Goal: Transaction & Acquisition: Obtain resource

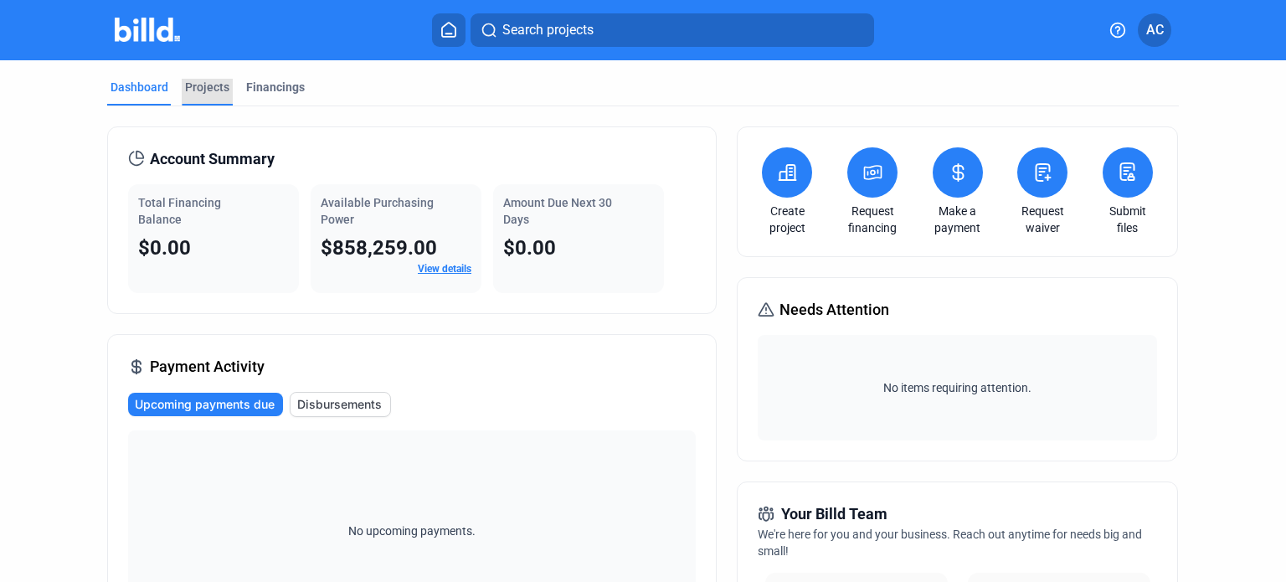
click at [208, 86] on div "Projects" at bounding box center [207, 87] width 44 height 17
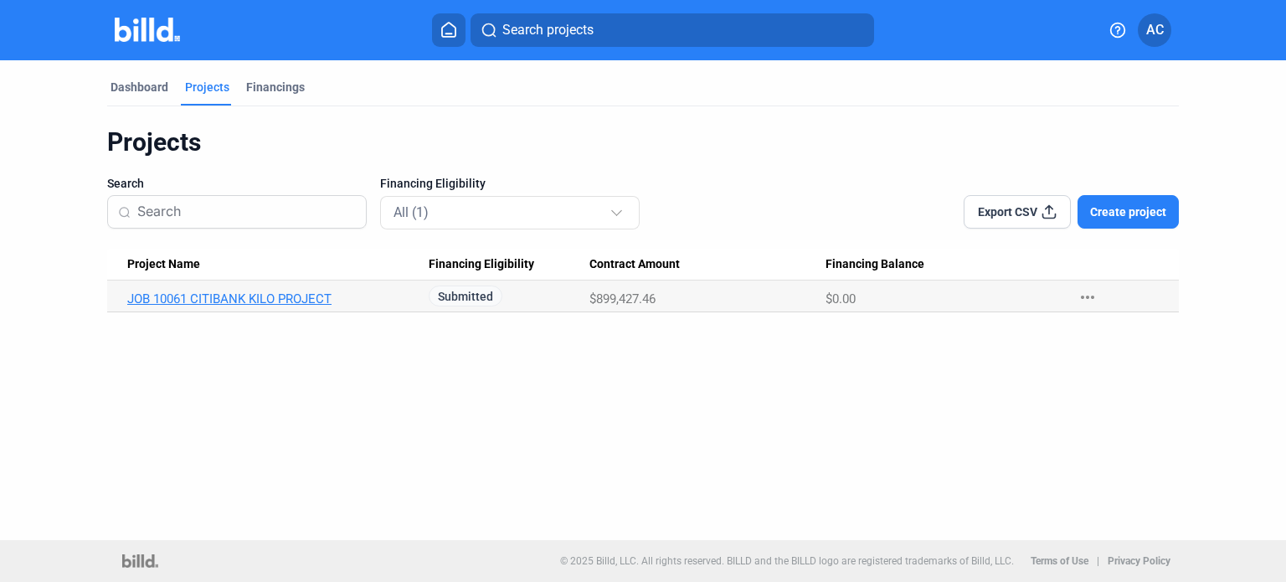
click at [279, 295] on link "JOB 10061 CITIBANK KILO PROJECT" at bounding box center [272, 298] width 291 height 15
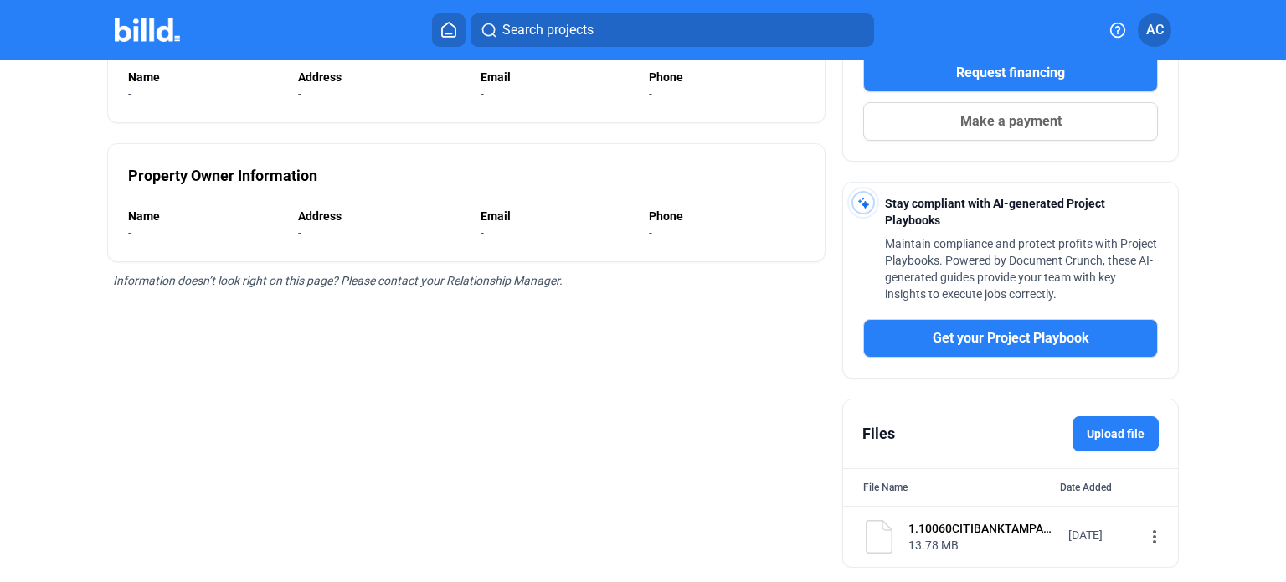
scroll to position [335, 0]
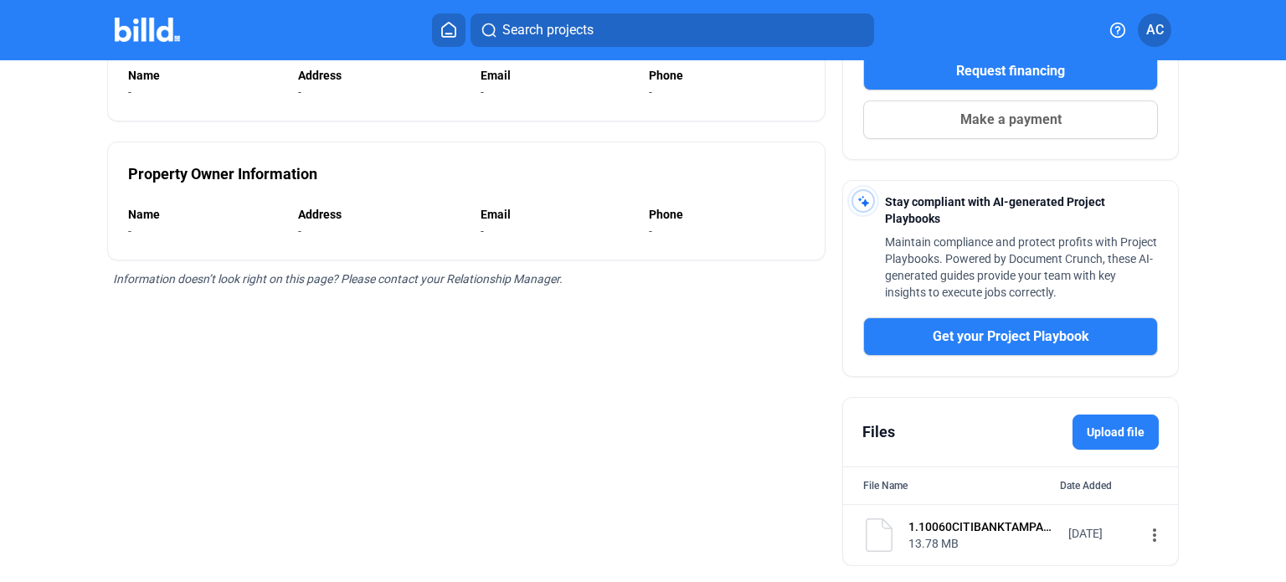
drag, startPoint x: 1090, startPoint y: 427, endPoint x: 1142, endPoint y: 529, distance: 114.6
click at [1142, 528] on div "Files Upload file File Name Date Added 1.10060CITIBANKTAMPACAMPUSKILOREFURBRISH…" at bounding box center [1010, 481] width 337 height 169
click at [1145, 538] on mat-icon "more_vert" at bounding box center [1155, 535] width 20 height 20
click at [971, 392] on div at bounding box center [643, 291] width 1286 height 582
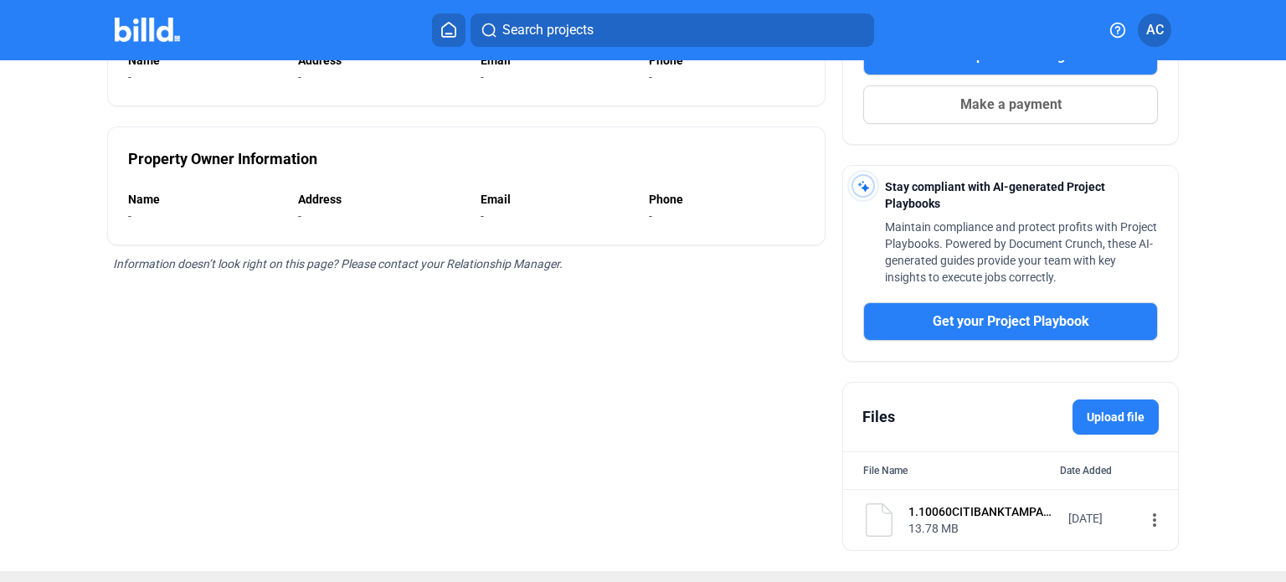
scroll to position [378, 0]
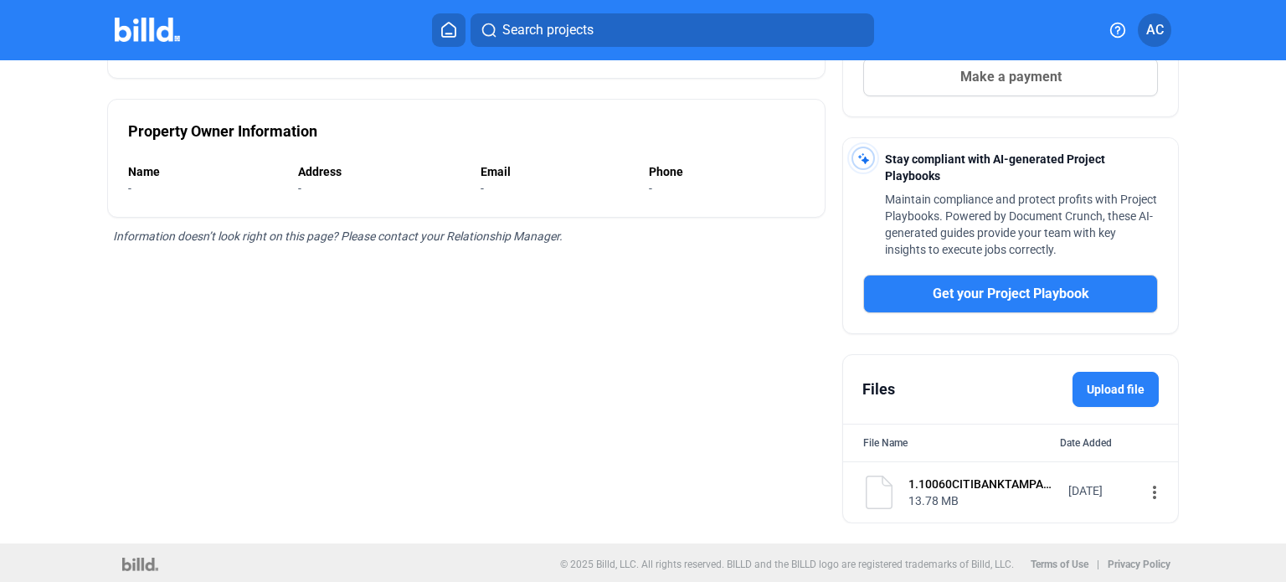
click at [1099, 384] on label "Upload file" at bounding box center [1116, 389] width 86 height 35
click at [0, 0] on input "Upload file" at bounding box center [0, 0] width 0 height 0
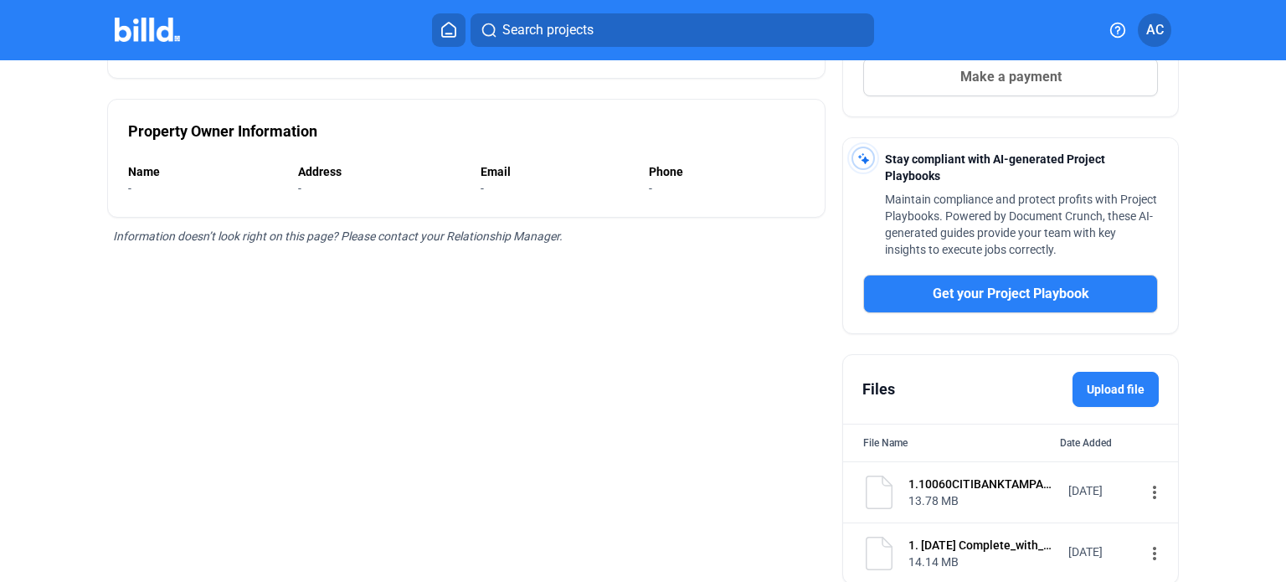
scroll to position [438, 0]
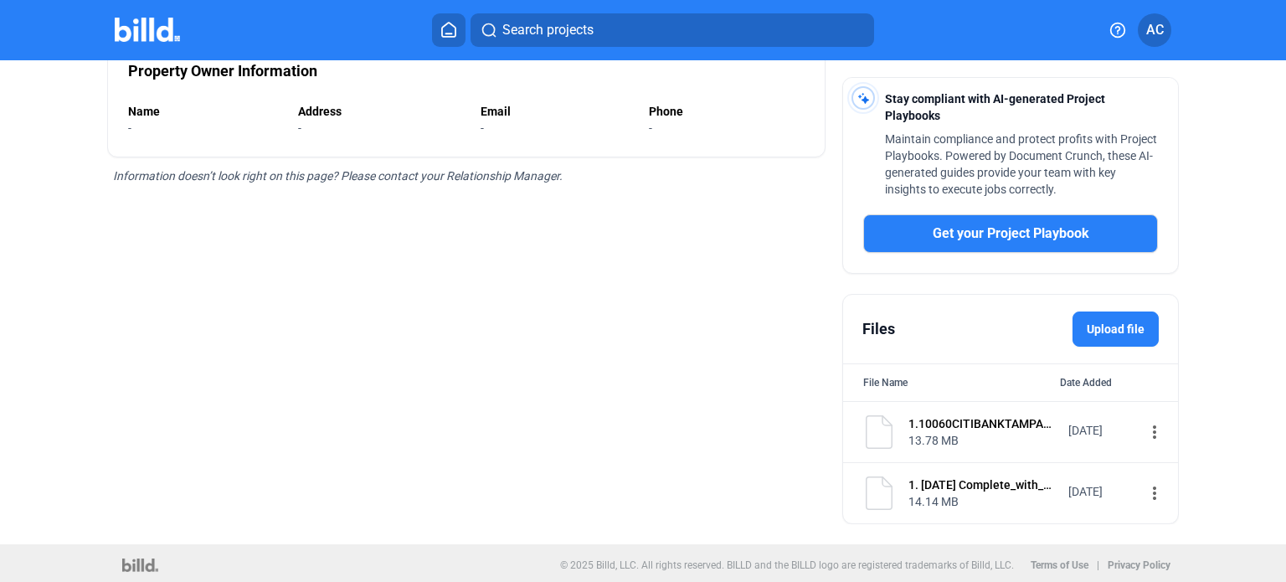
click at [1112, 322] on label "Upload file" at bounding box center [1116, 328] width 86 height 35
click at [0, 0] on input "Upload file" at bounding box center [0, 0] width 0 height 0
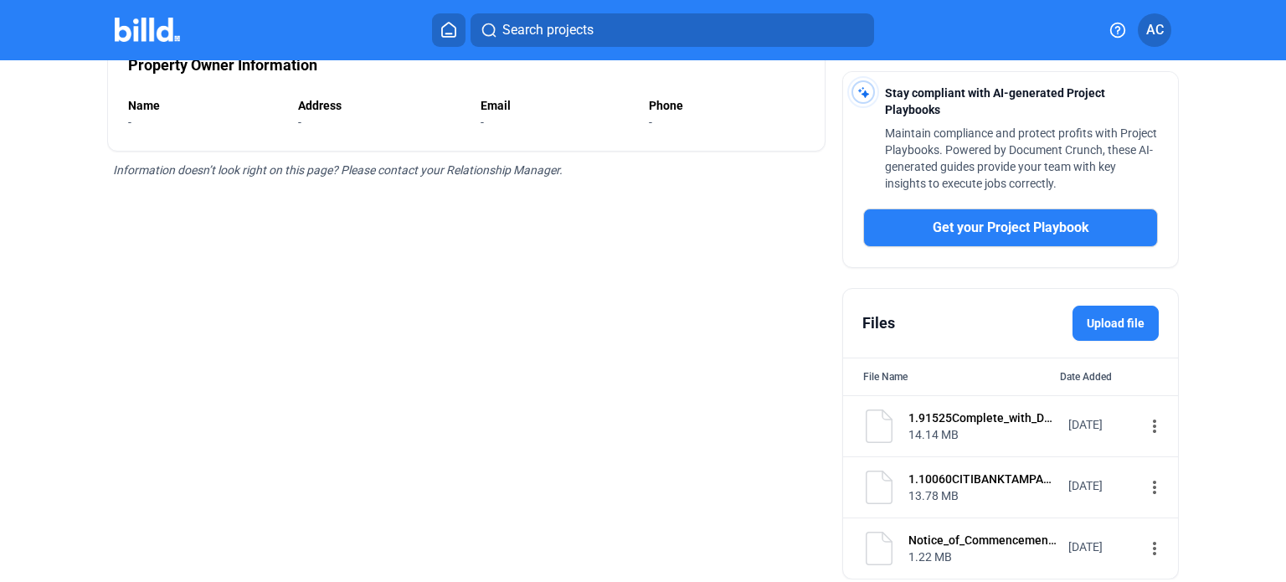
scroll to position [415, 0]
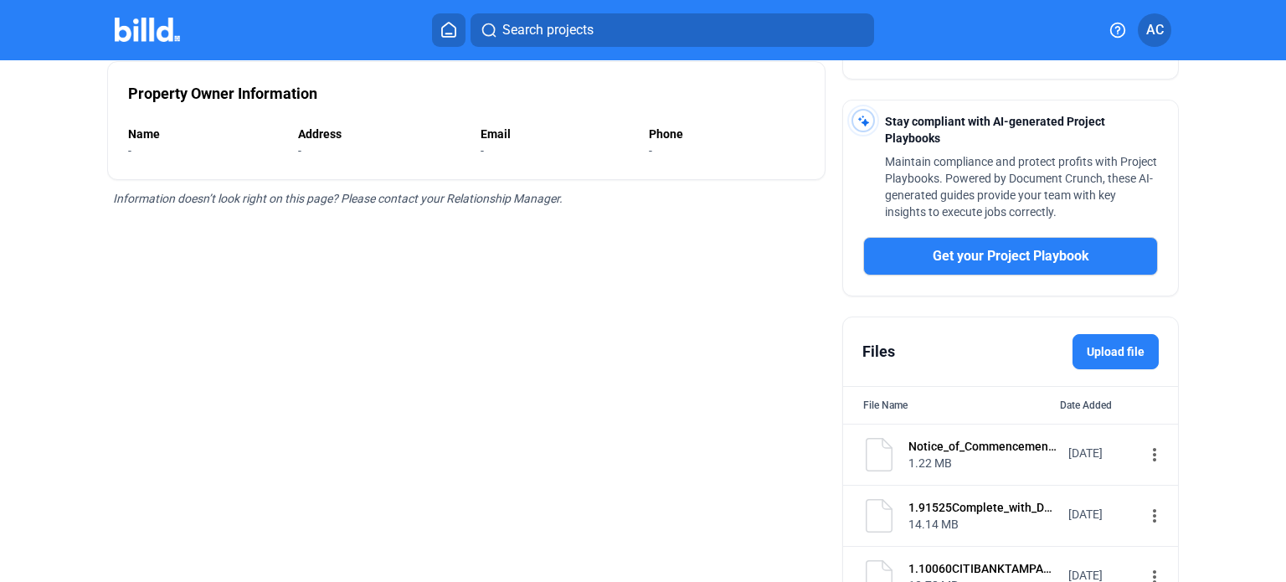
click at [1108, 348] on label "Upload file" at bounding box center [1116, 351] width 86 height 35
click at [0, 0] on input "Upload file" at bounding box center [0, 0] width 0 height 0
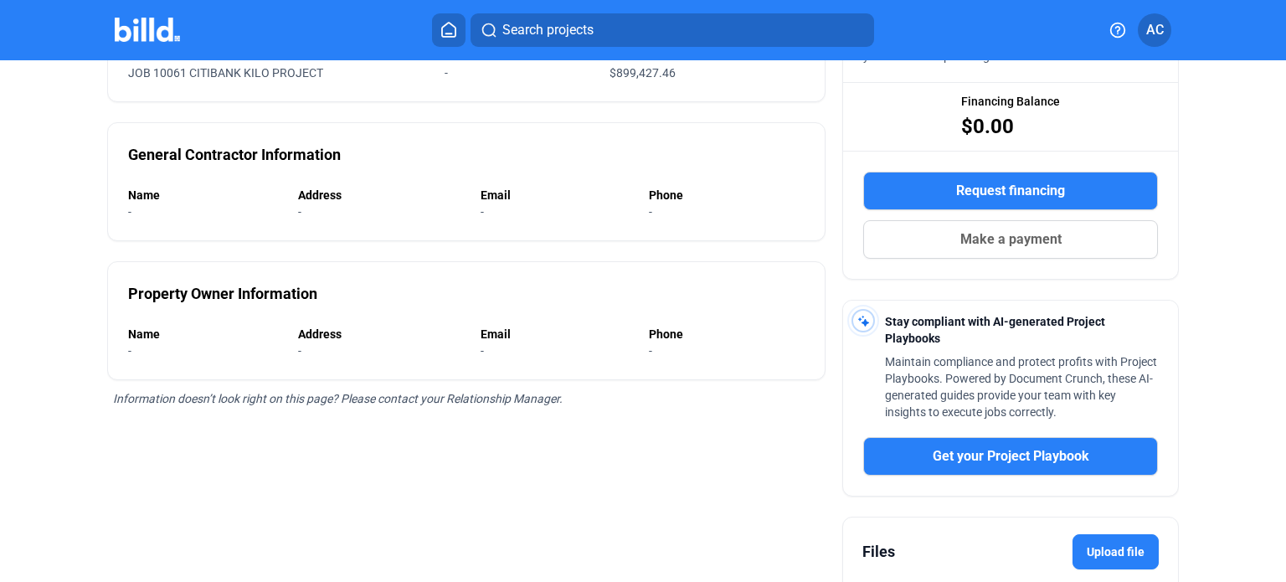
scroll to position [0, 0]
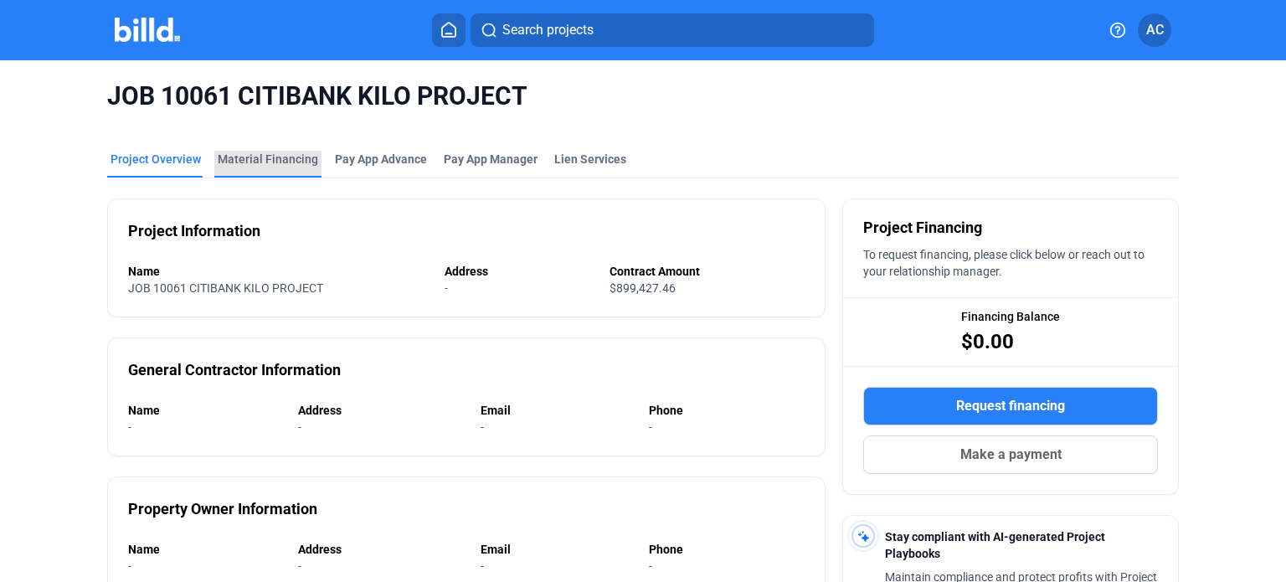
click at [276, 156] on div "Material Financing" at bounding box center [268, 159] width 100 height 17
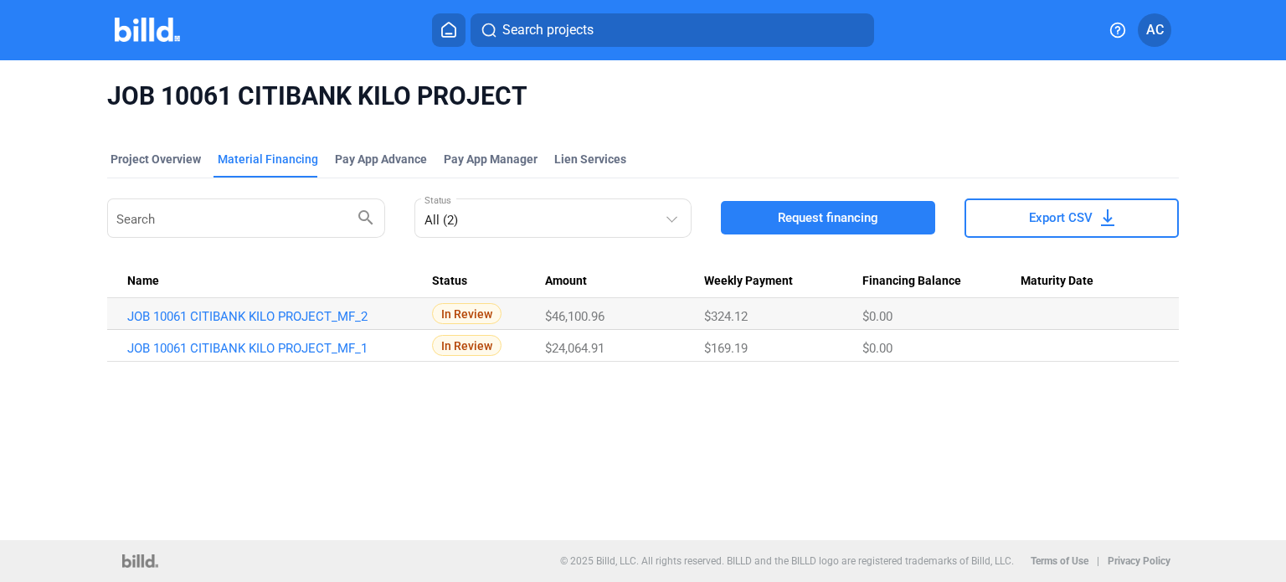
click at [798, 214] on span "Request financing" at bounding box center [828, 217] width 100 height 17
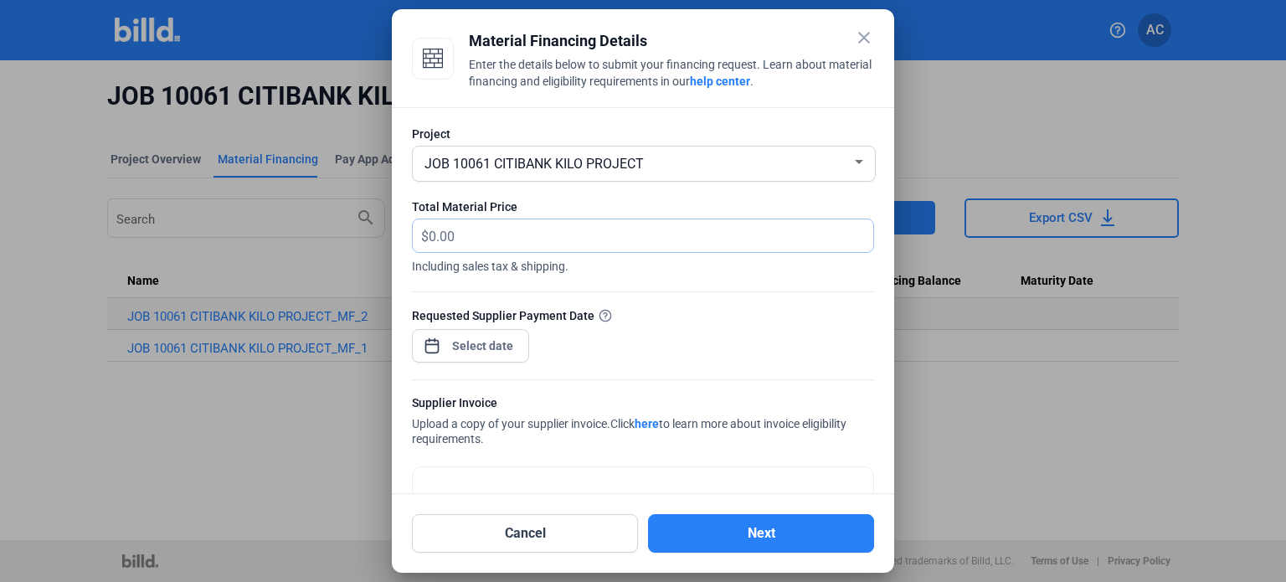
click at [497, 230] on input "text" at bounding box center [641, 235] width 425 height 33
click at [495, 231] on input "text" at bounding box center [651, 235] width 445 height 33
type input "53,286.00"
click at [502, 341] on div "close Material Financing Details Enter the details below to submit your financi…" at bounding box center [643, 291] width 1286 height 582
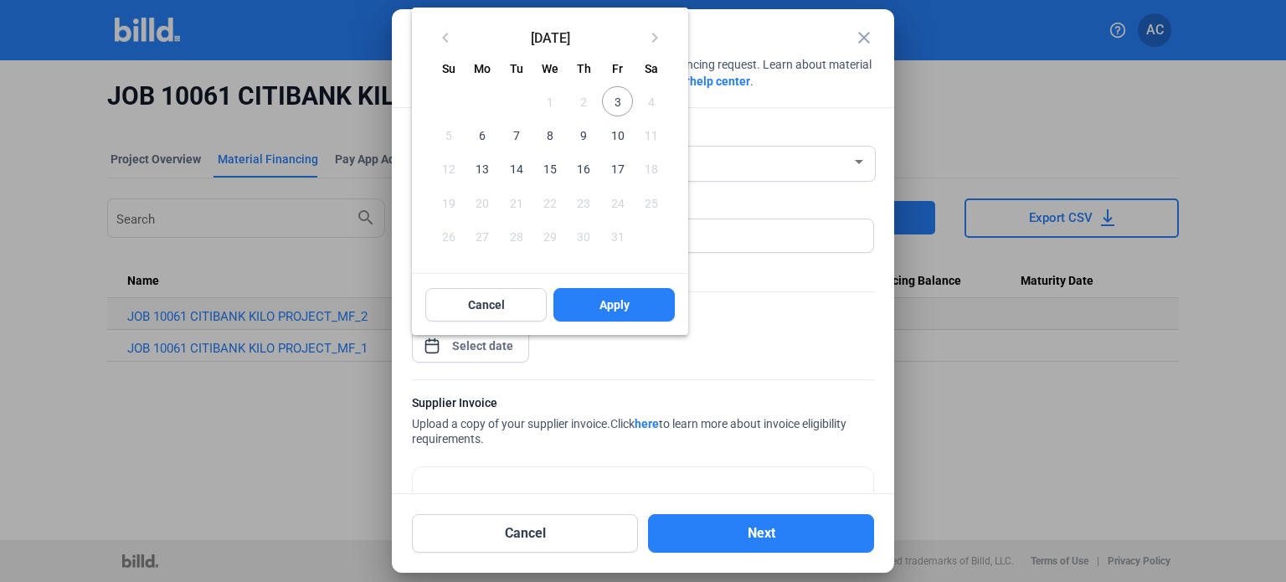
click at [615, 101] on span "3" at bounding box center [617, 101] width 30 height 30
click at [619, 301] on span "Apply" at bounding box center [615, 304] width 30 height 17
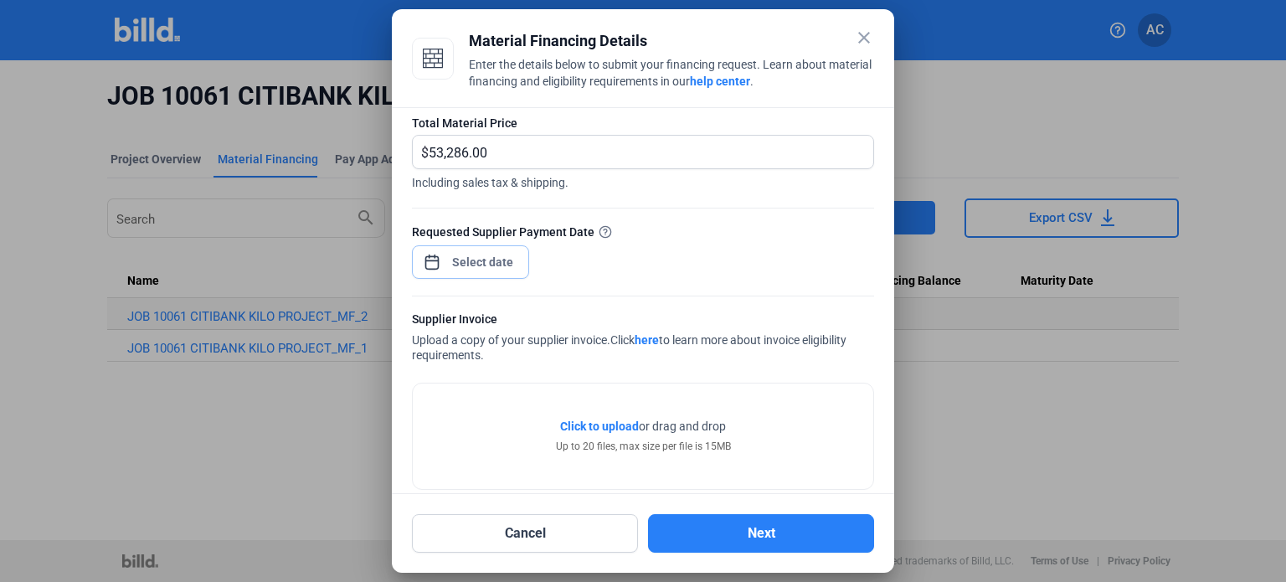
scroll to position [106, 0]
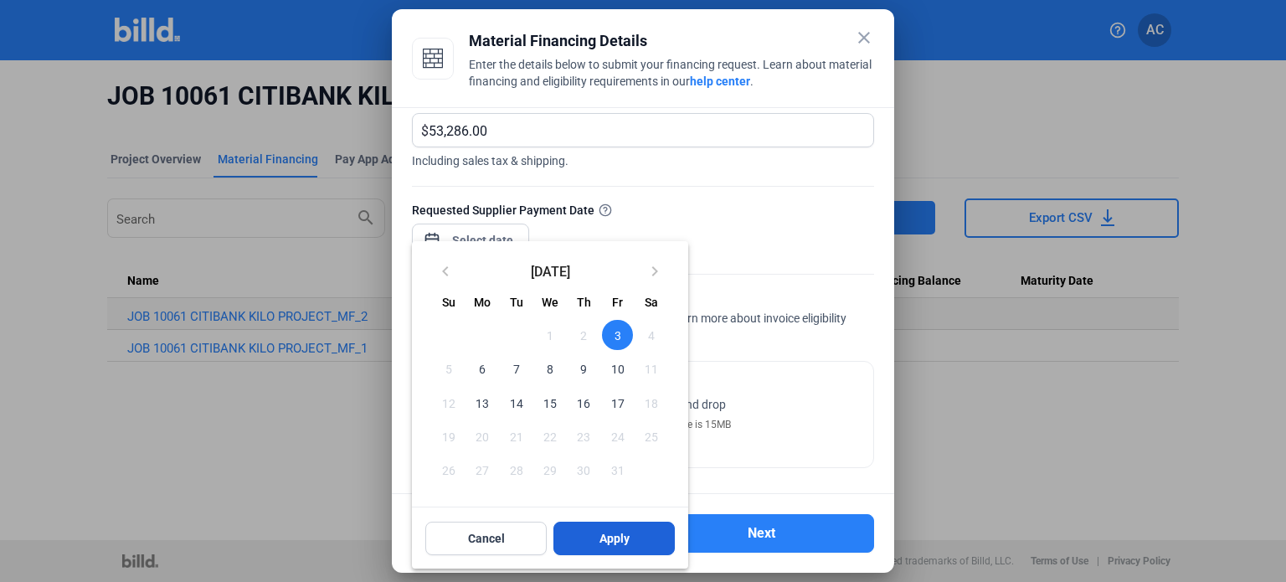
click at [614, 544] on span "Apply" at bounding box center [615, 538] width 30 height 17
click at [619, 538] on span "Apply" at bounding box center [615, 538] width 30 height 17
click at [817, 425] on div at bounding box center [643, 291] width 1286 height 582
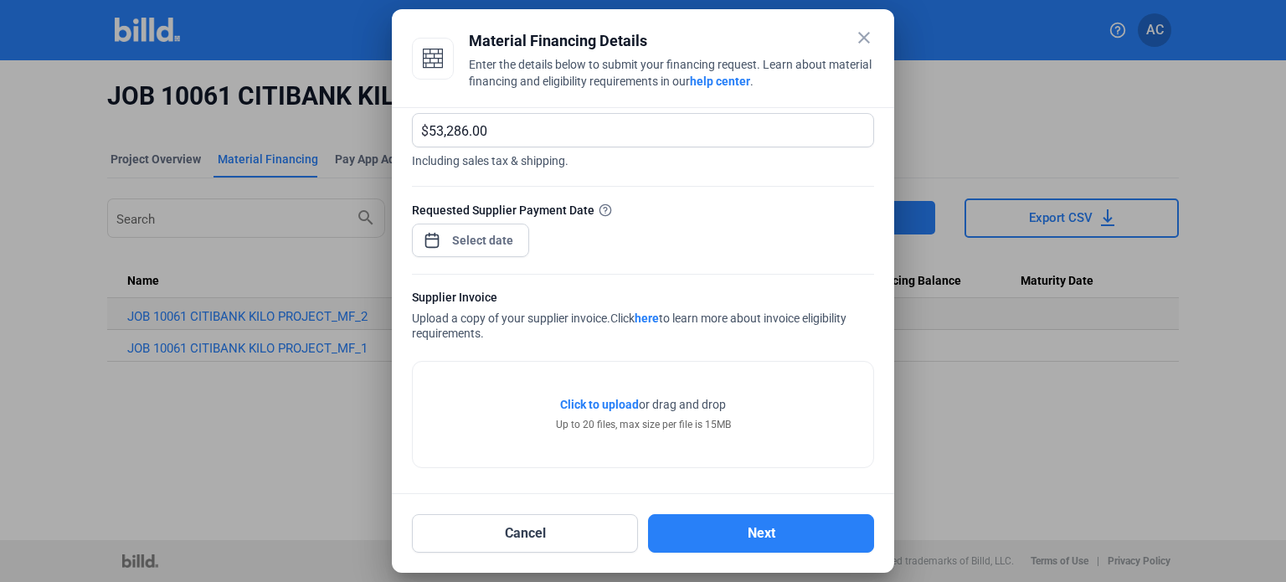
click at [596, 401] on span "Click to upload" at bounding box center [599, 404] width 79 height 13
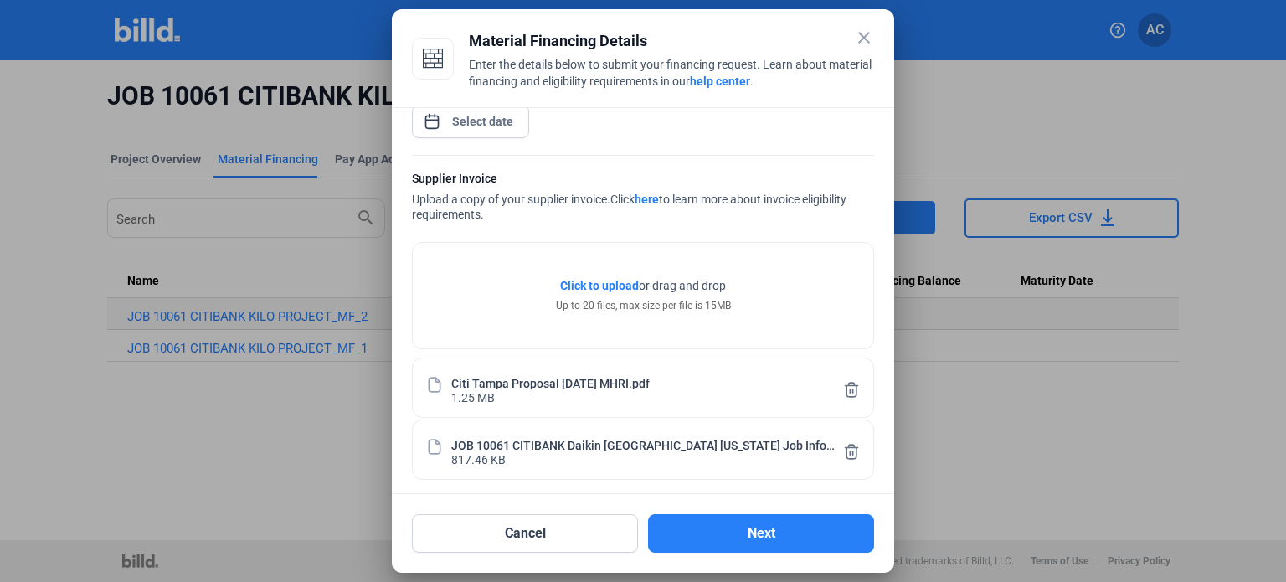
scroll to position [229, 0]
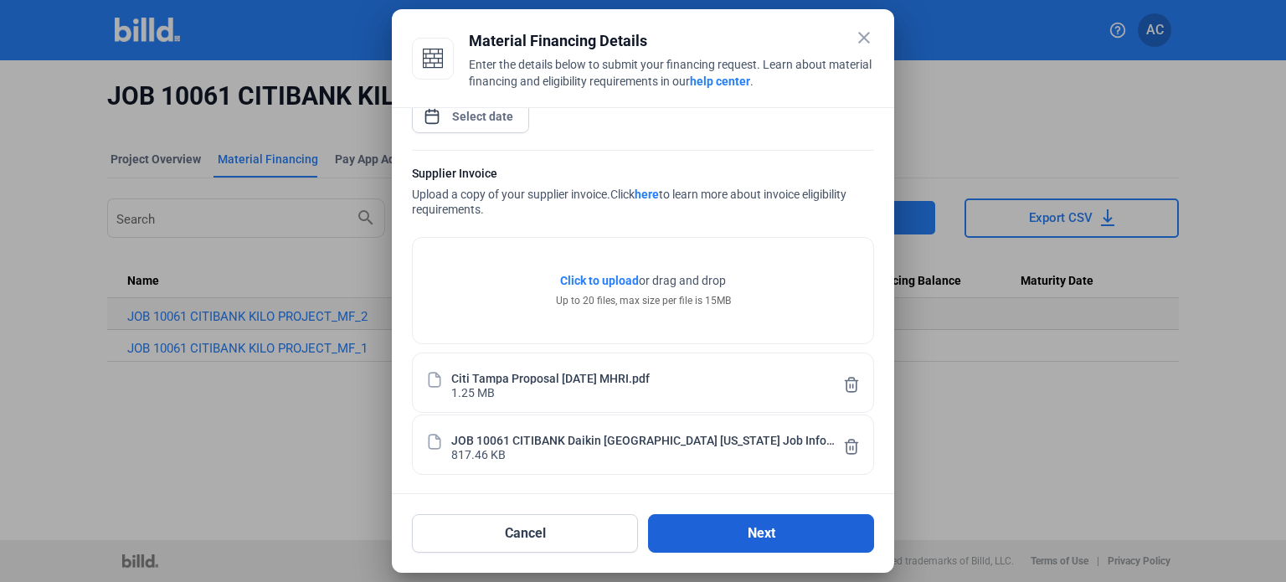
click at [788, 538] on button "Next" at bounding box center [761, 533] width 226 height 39
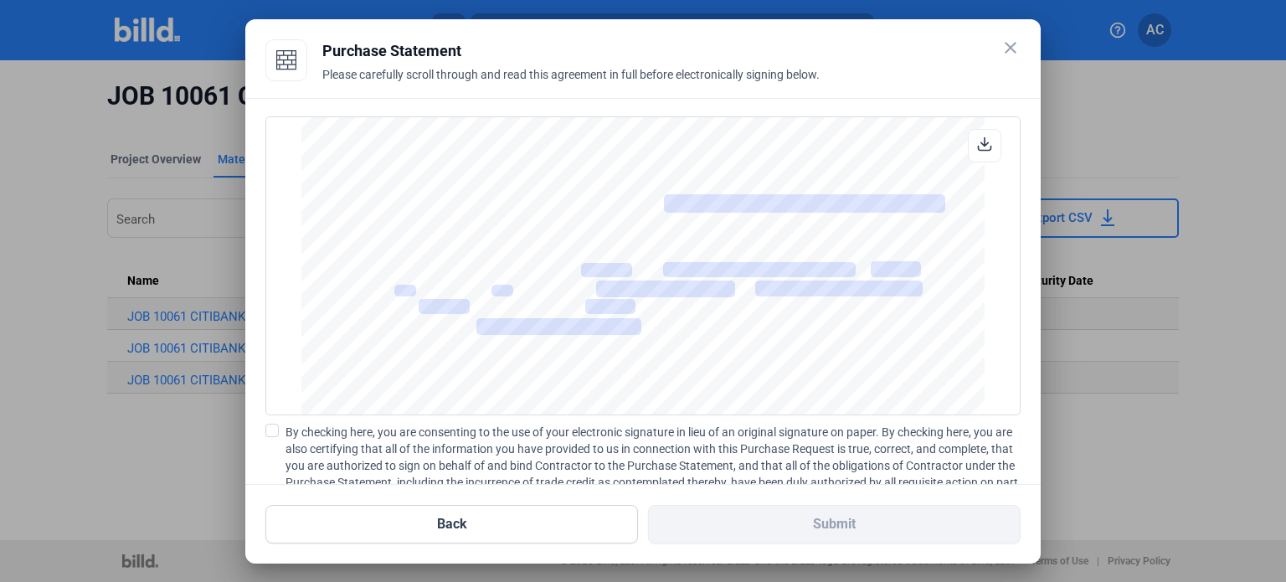
scroll to position [11398, 0]
click at [670, 197] on input "text" at bounding box center [804, 202] width 281 height 18
type input "Principal / COO"
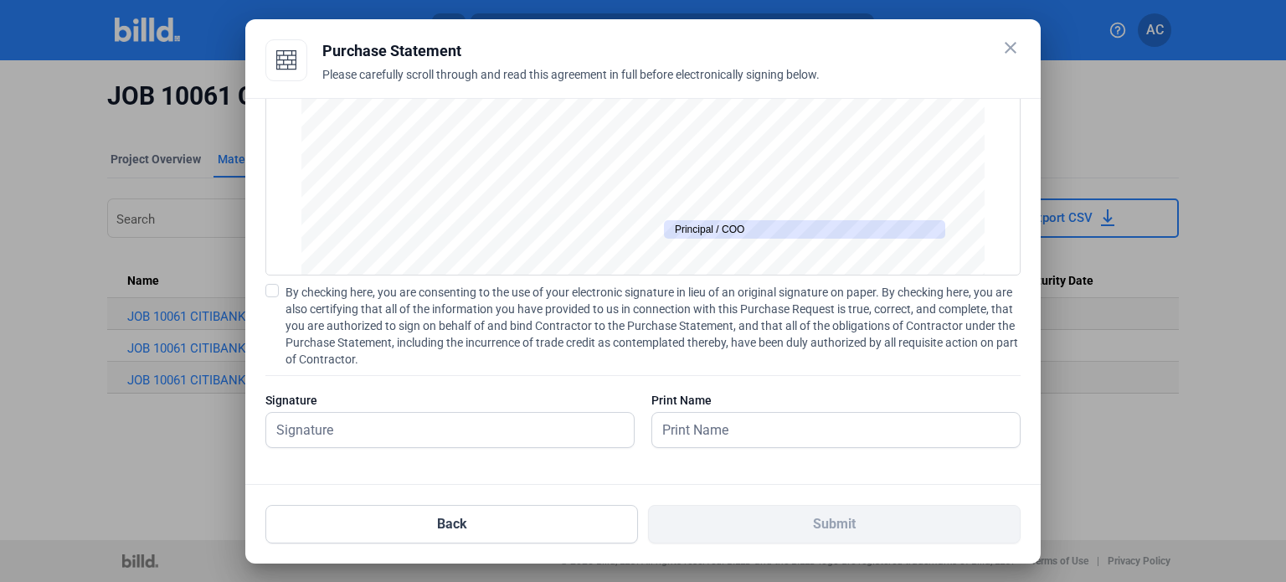
scroll to position [11230, 0]
click at [271, 287] on span at bounding box center [271, 290] width 13 height 13
click at [0, 0] on input "By checking here, you are consenting to the use of your electronic signature in…" at bounding box center [0, 0] width 0 height 0
click at [347, 432] on input "text" at bounding box center [450, 430] width 368 height 34
type input "[PERSON_NAME]"
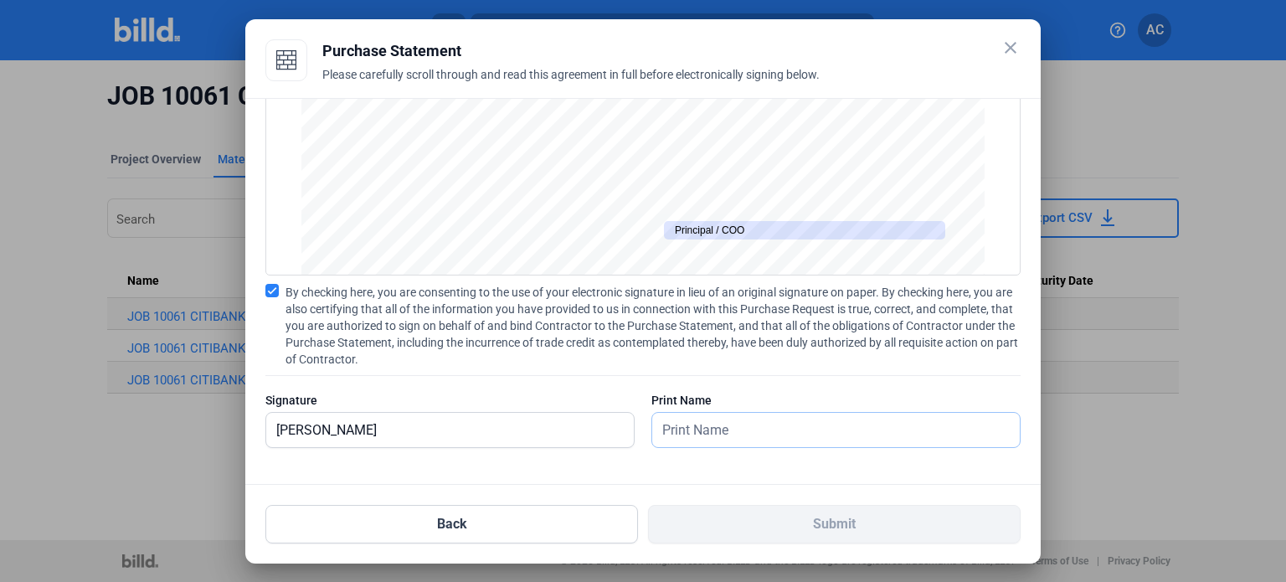
click at [729, 432] on input "text" at bounding box center [836, 430] width 368 height 34
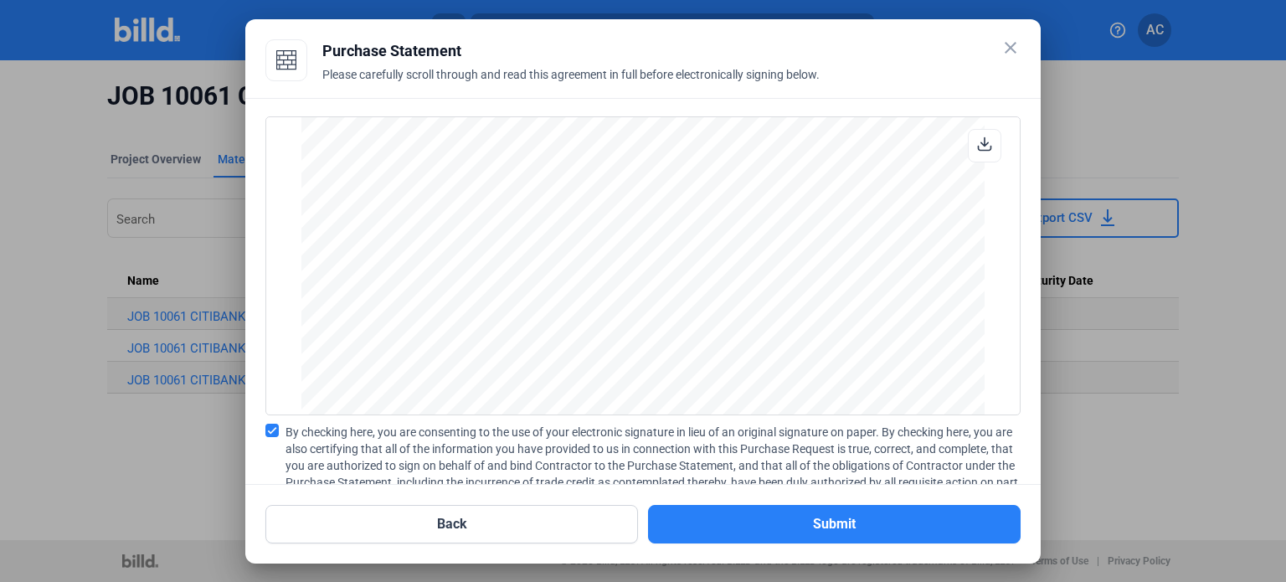
scroll to position [10142, 0]
type input "[PERSON_NAME]"
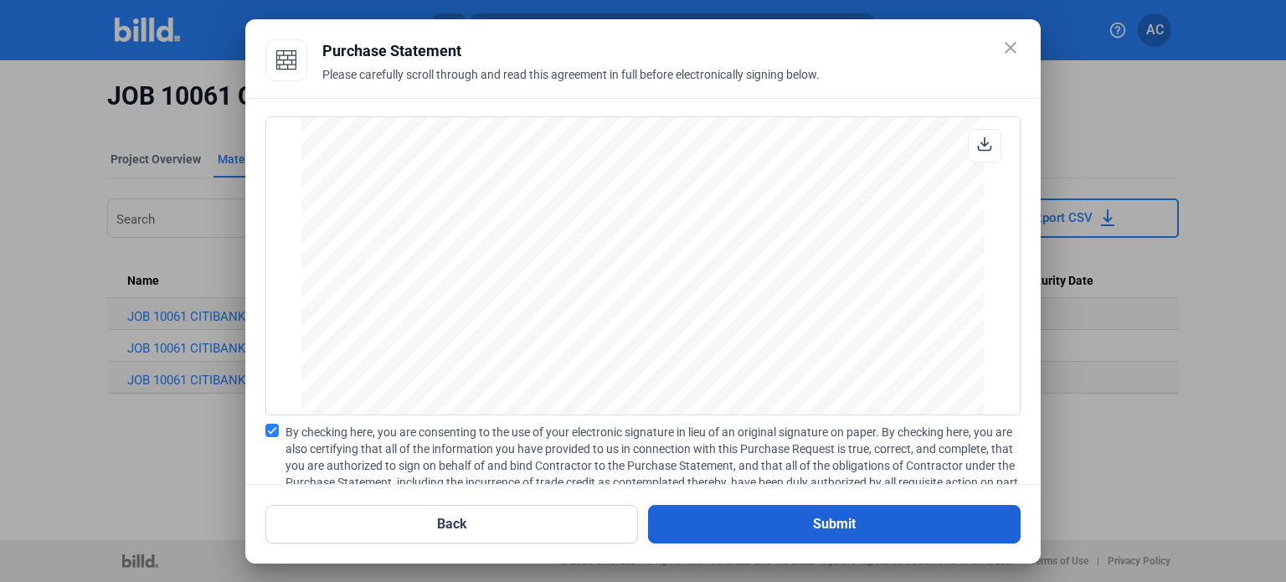
click at [843, 525] on button "Submit" at bounding box center [834, 524] width 373 height 39
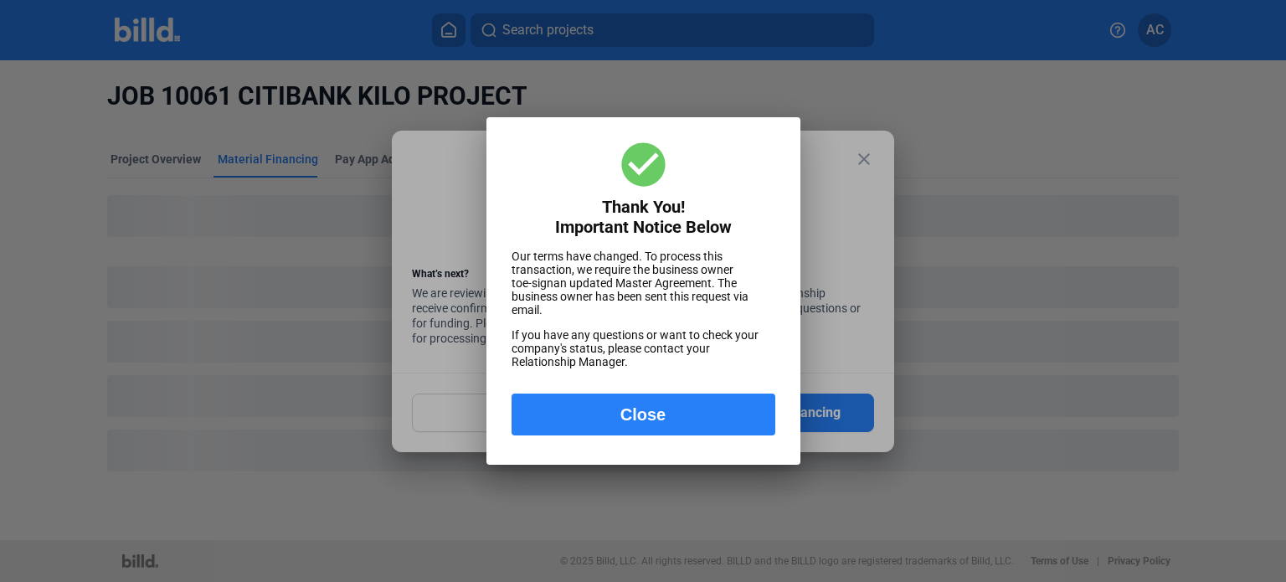
click at [654, 421] on button "Close" at bounding box center [644, 415] width 264 height 42
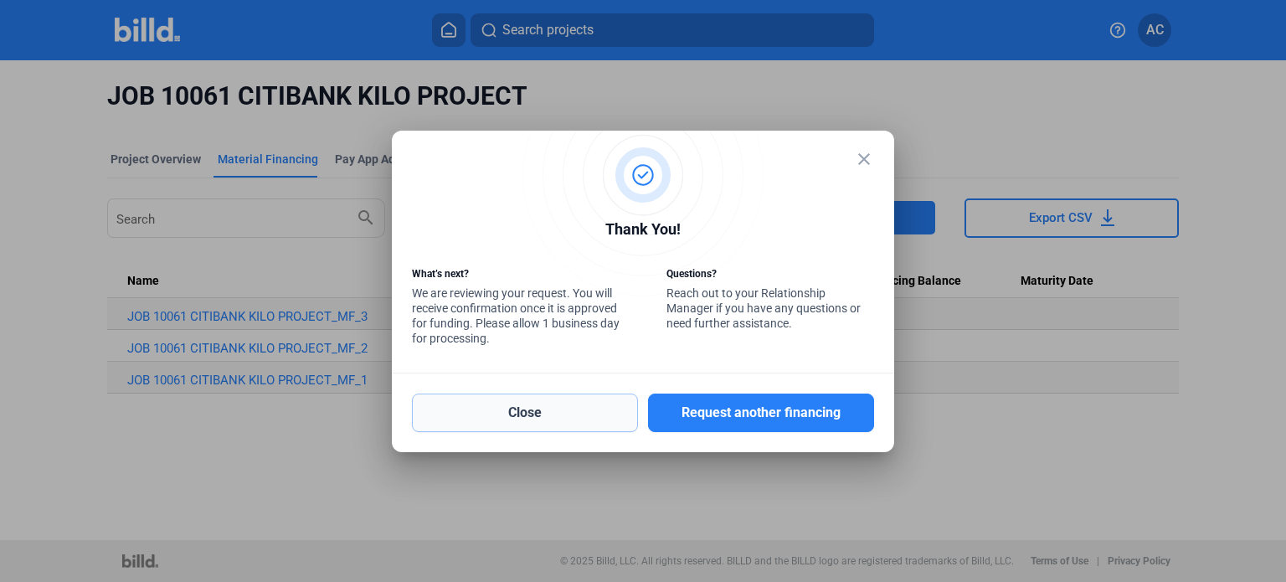
click at [509, 409] on button "Close" at bounding box center [525, 413] width 226 height 39
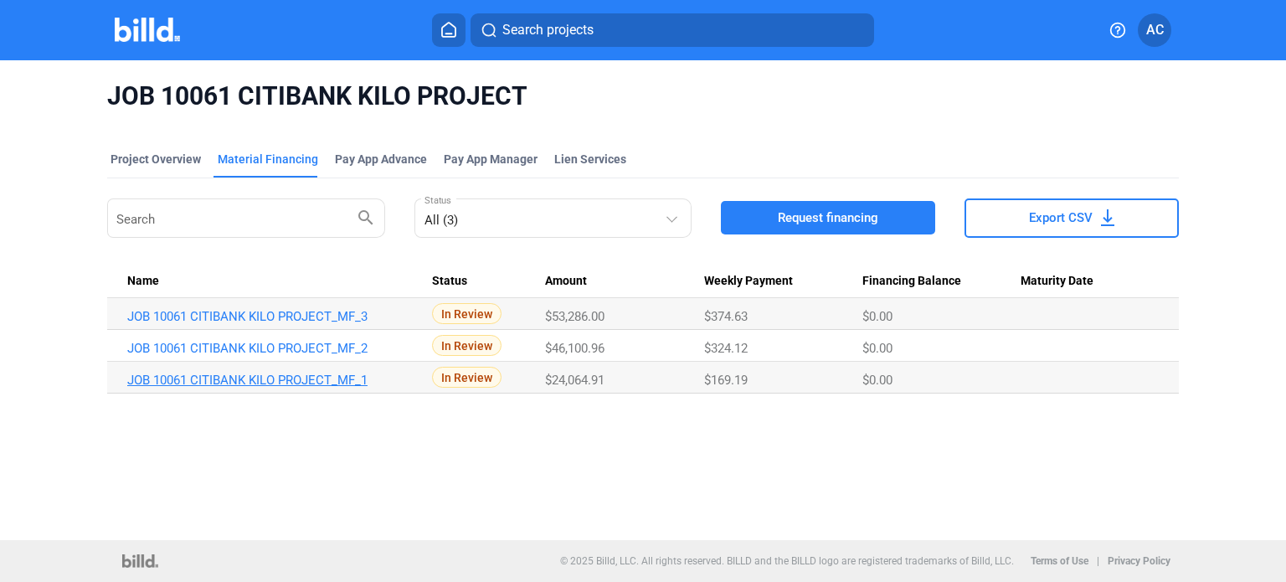
click at [286, 378] on link "JOB 10061 CITIBANK KILO PROJECT_MF_1" at bounding box center [272, 380] width 291 height 15
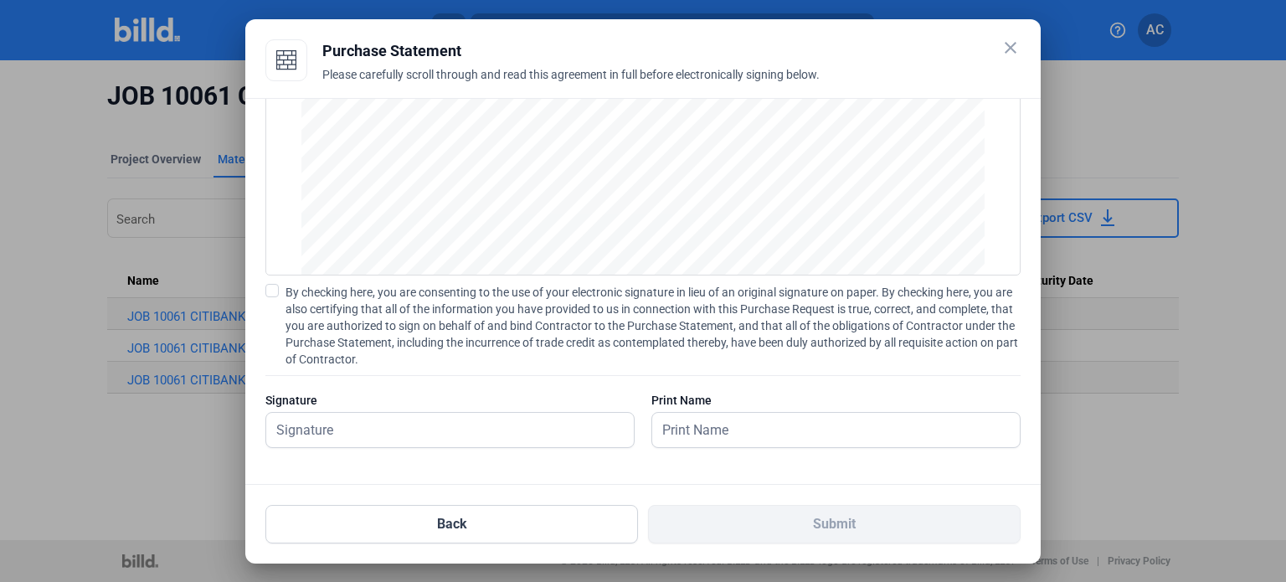
scroll to position [969, 0]
click at [451, 515] on button "Back" at bounding box center [451, 524] width 373 height 39
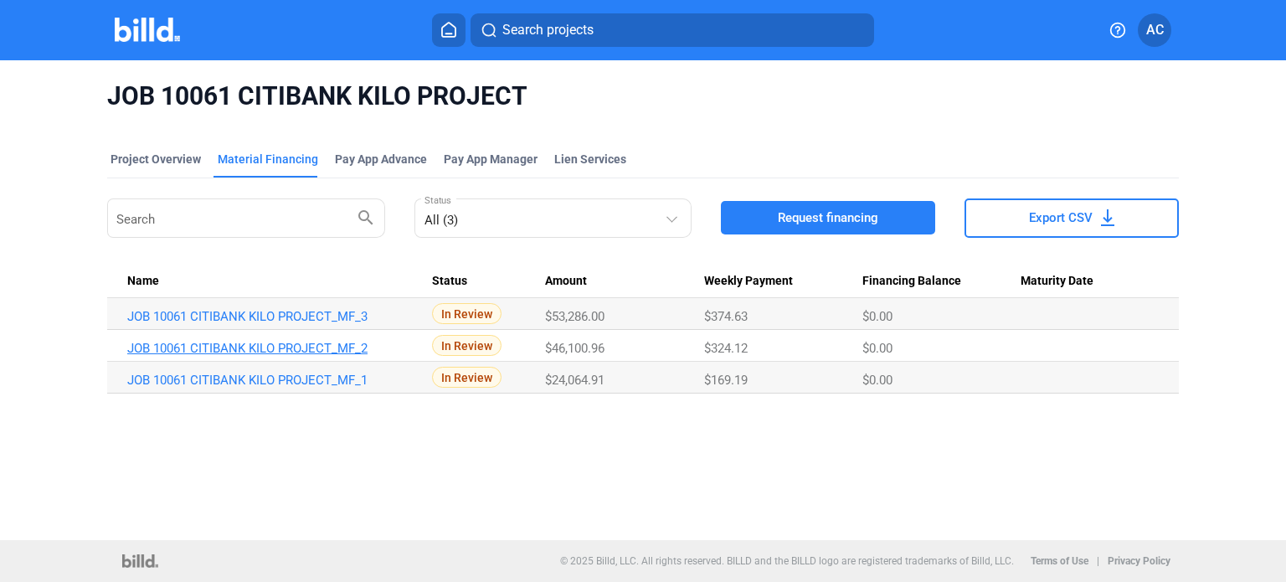
click at [319, 347] on link "JOB 10061 CITIBANK KILO PROJECT_MF_2" at bounding box center [272, 348] width 291 height 15
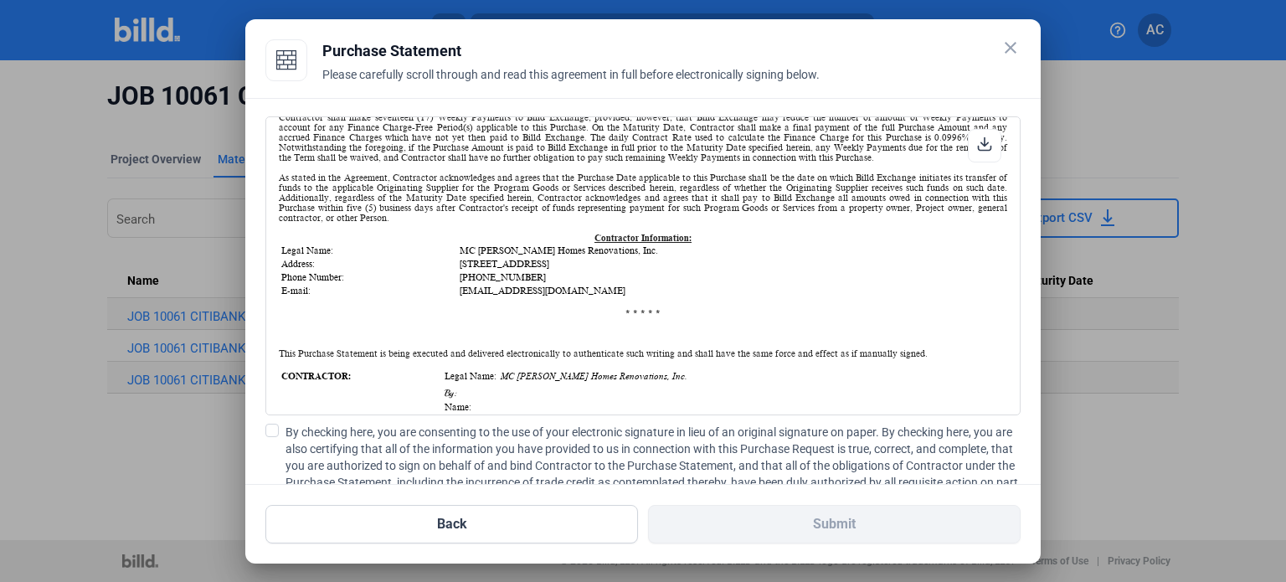
scroll to position [0, 0]
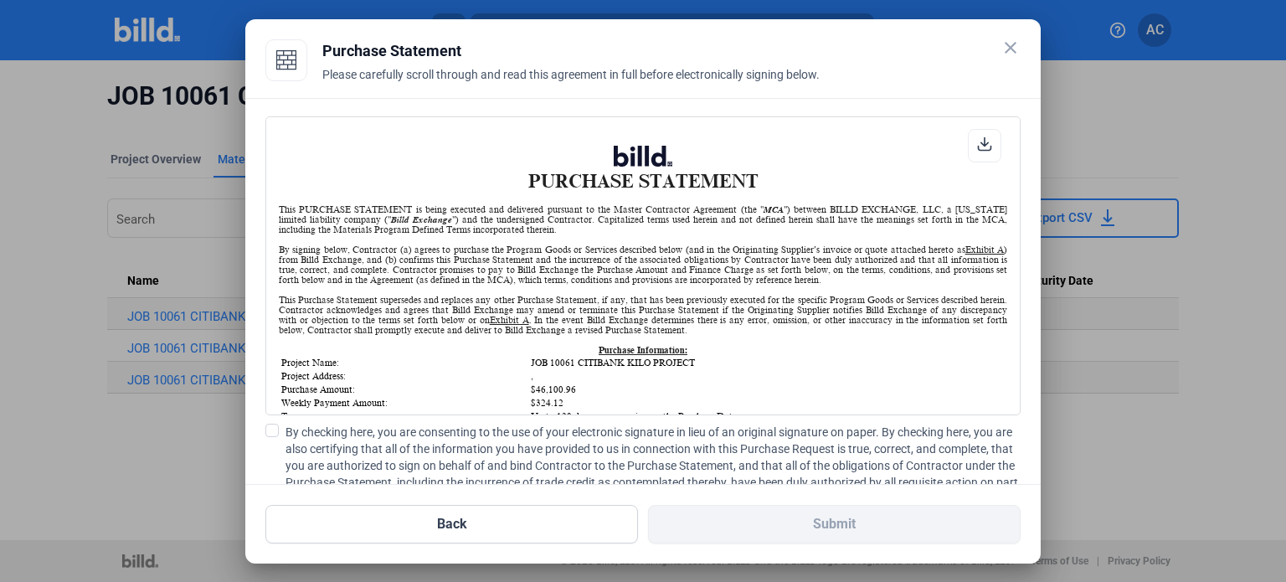
click at [1012, 44] on mat-icon "close" at bounding box center [1011, 48] width 20 height 20
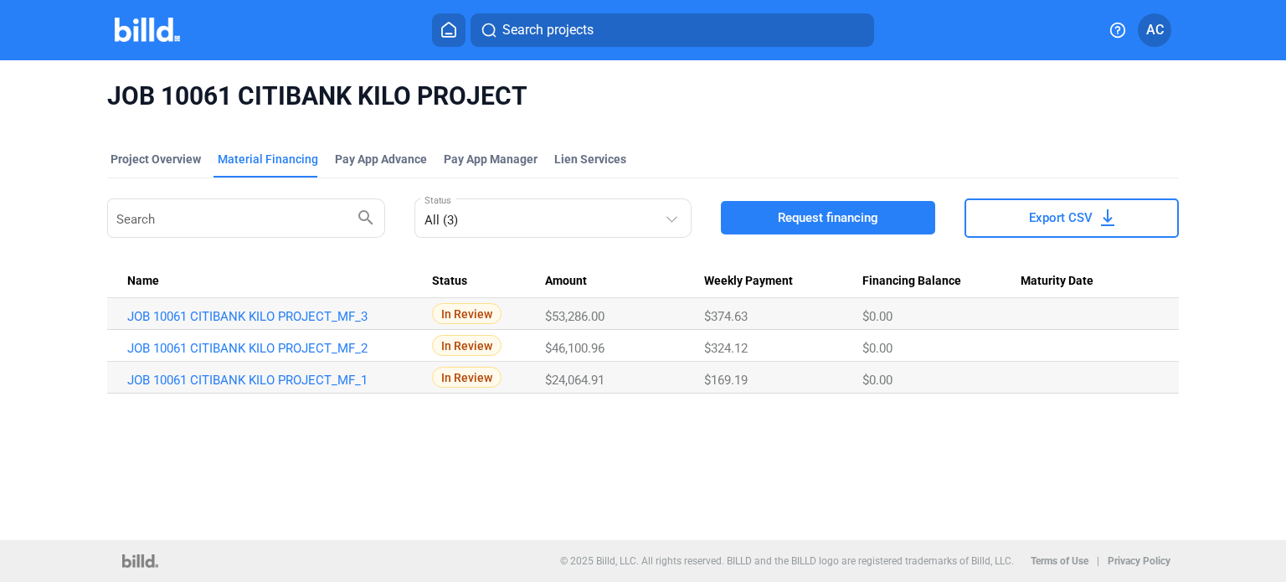
click at [456, 381] on span "In Review" at bounding box center [466, 377] width 69 height 21
click at [298, 373] on link "JOB 10061 CITIBANK KILO PROJECT_MF_1" at bounding box center [272, 380] width 291 height 15
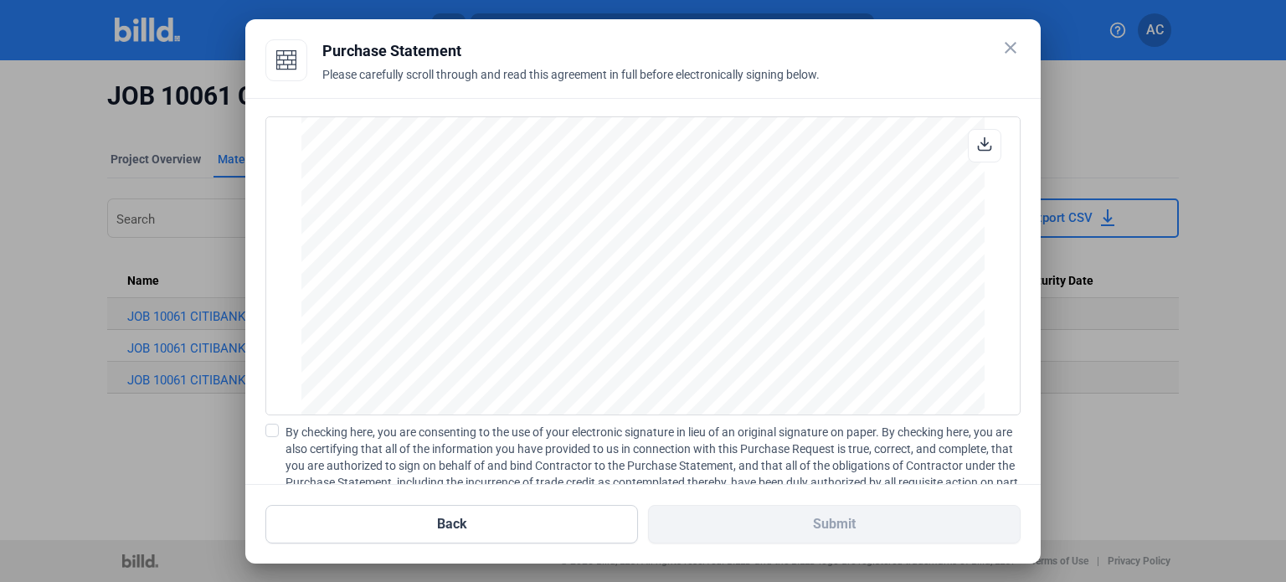
scroll to position [885, 0]
click at [1014, 49] on mat-icon "close" at bounding box center [1011, 48] width 20 height 20
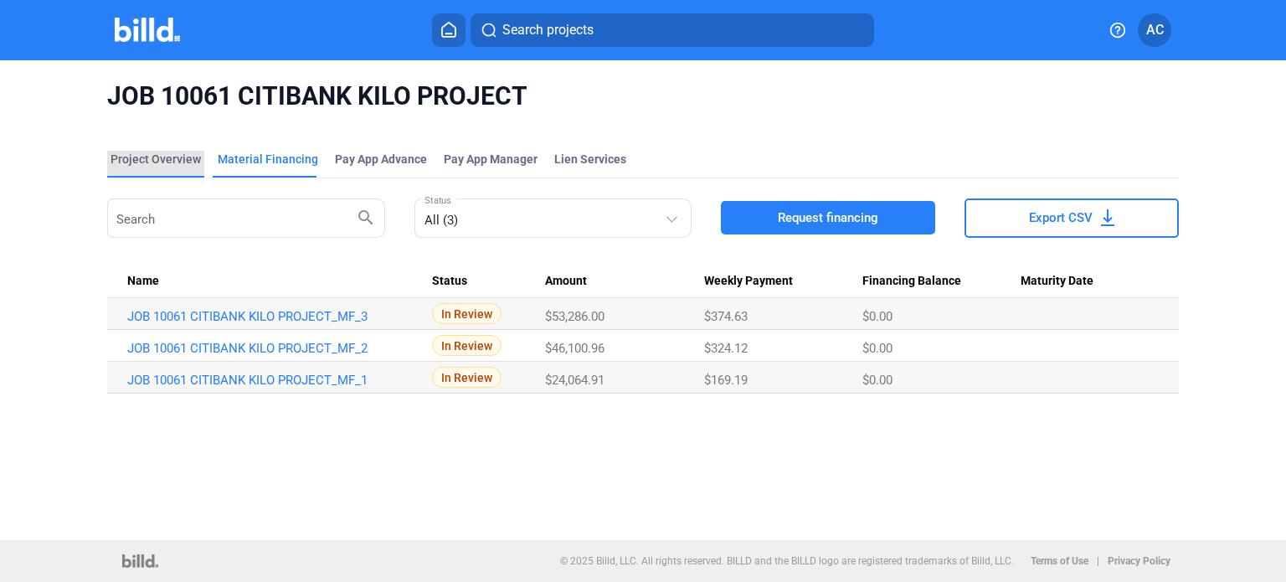
click at [164, 153] on div "Project Overview" at bounding box center [156, 159] width 90 height 17
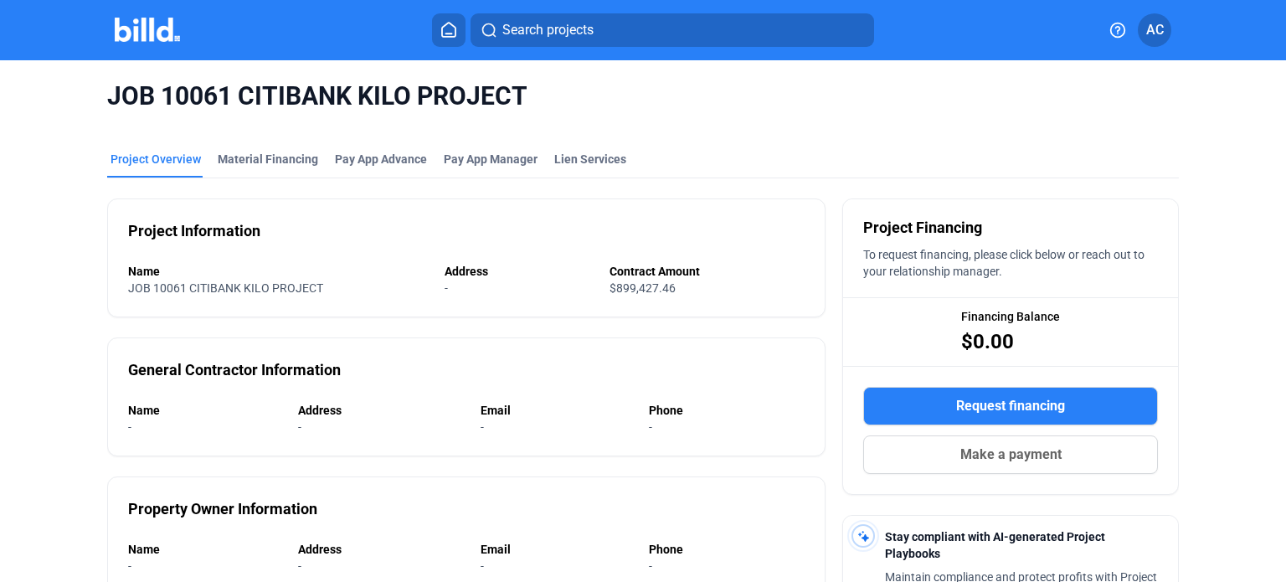
click at [143, 23] on img at bounding box center [148, 30] width 66 height 24
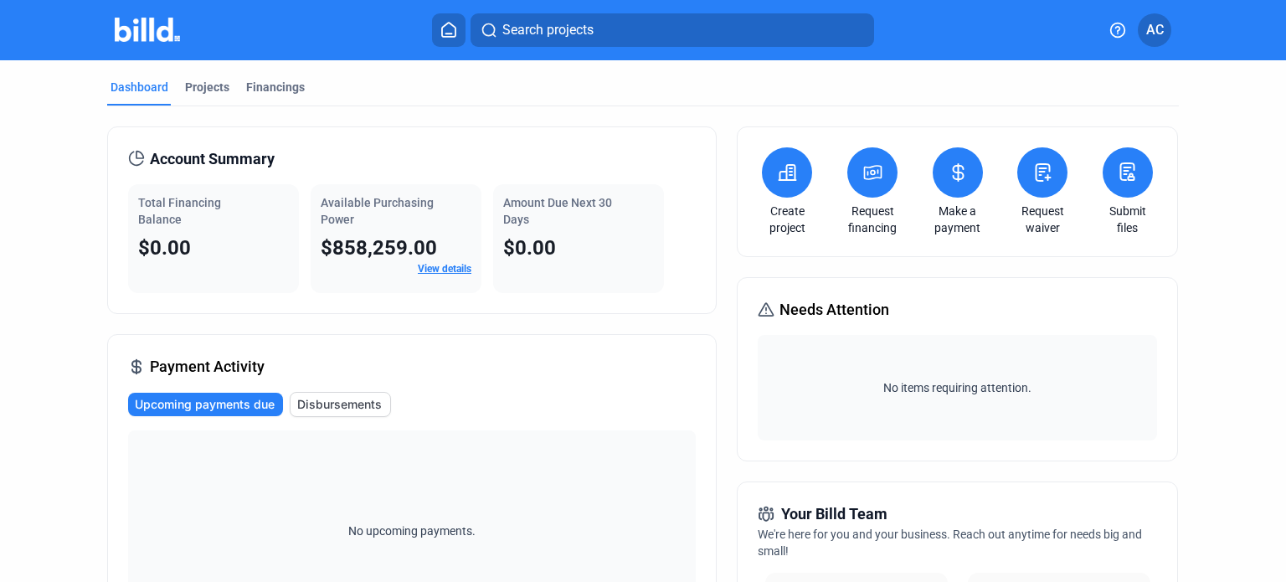
click at [1121, 170] on icon at bounding box center [1127, 172] width 21 height 20
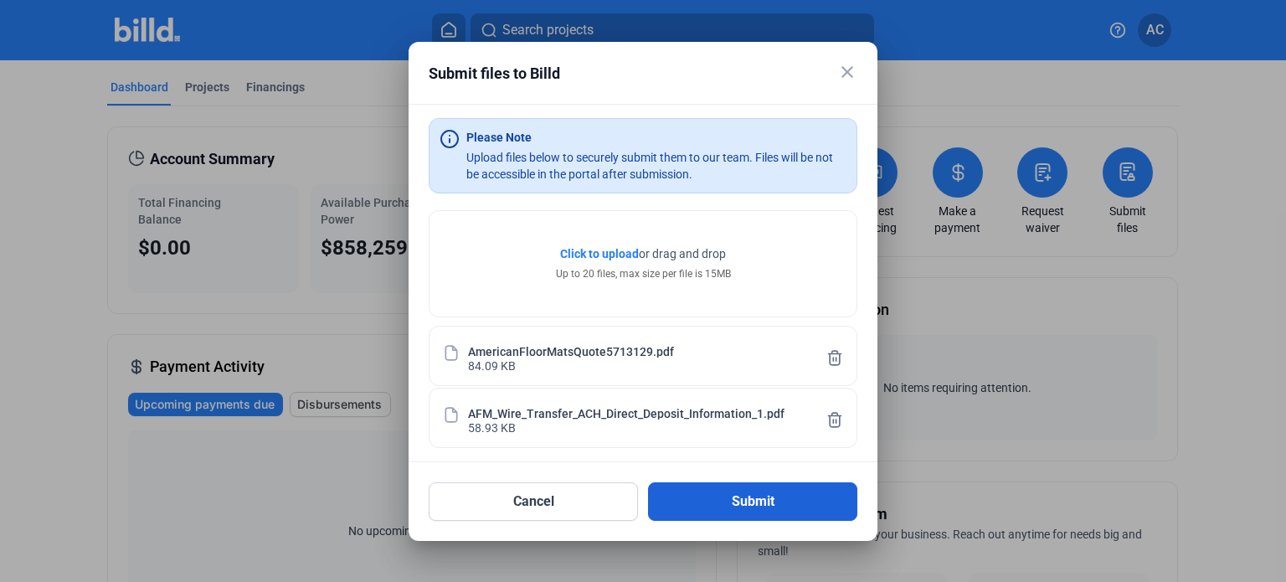
click at [759, 505] on button "Submit" at bounding box center [752, 501] width 209 height 39
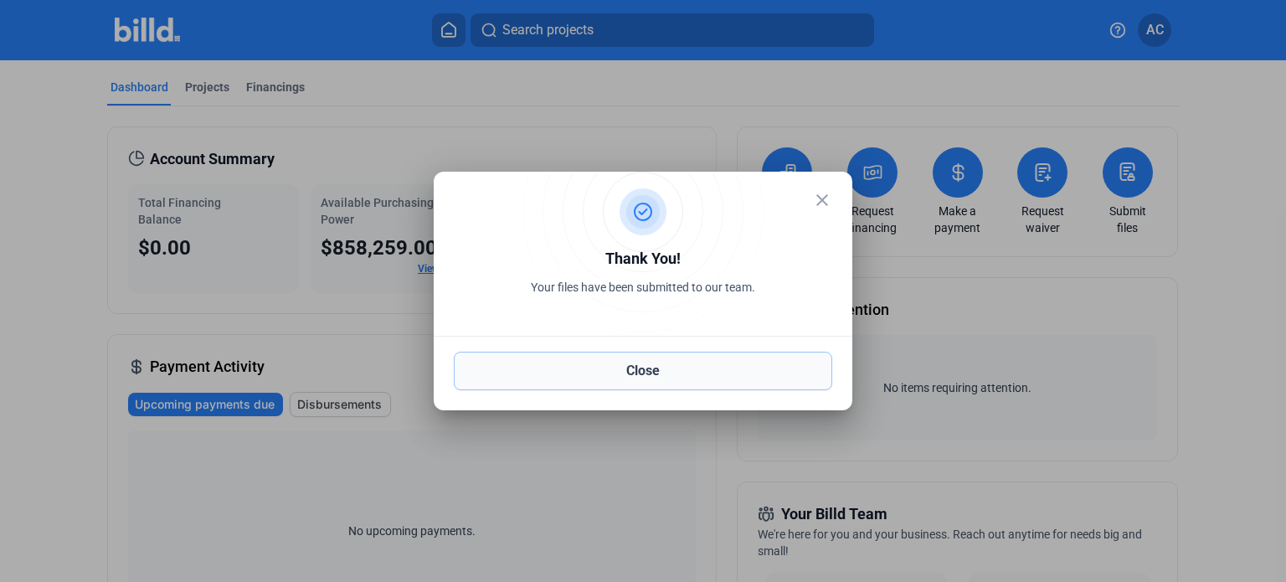
click at [657, 373] on button "Close" at bounding box center [643, 371] width 378 height 39
